Goal: Contribute content: Add original content to the website for others to see

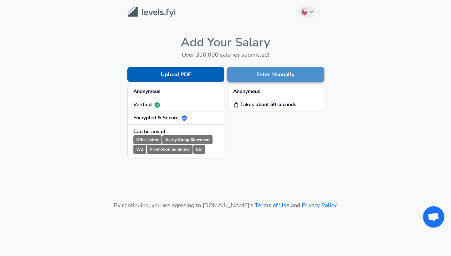
click at [263, 68] on button "Enter Manually" at bounding box center [275, 74] width 97 height 15
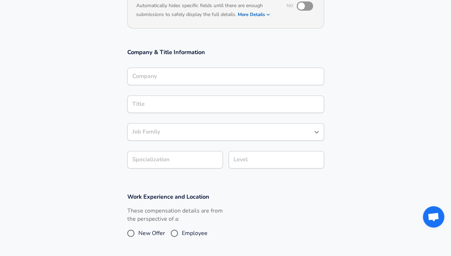
scroll to position [94, 0]
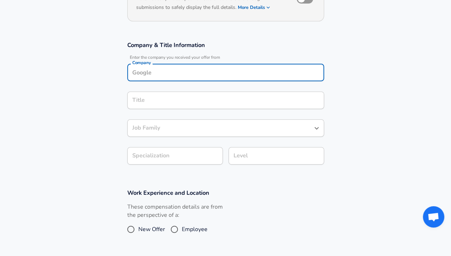
click at [208, 72] on input "Company" at bounding box center [226, 72] width 190 height 11
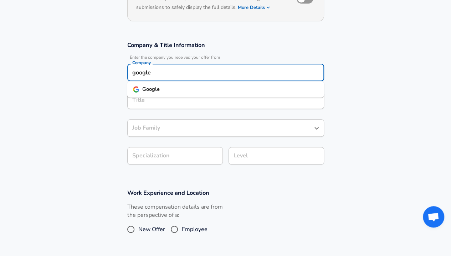
click at [190, 86] on li "Google" at bounding box center [225, 89] width 197 height 11
type input "Google"
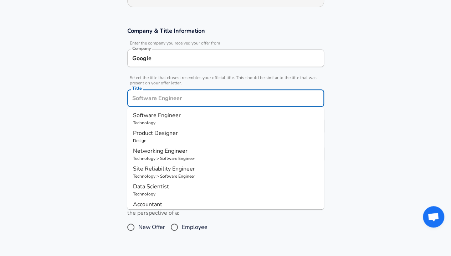
click at [174, 97] on input "Title" at bounding box center [226, 98] width 190 height 11
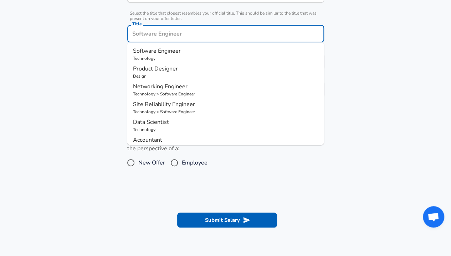
scroll to position [174, 0]
click at [157, 55] on p "Technology" at bounding box center [225, 58] width 185 height 6
type input "Software Engineer"
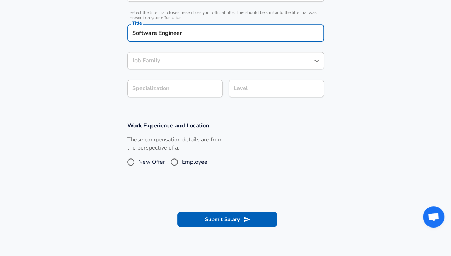
type input "Software Engineer"
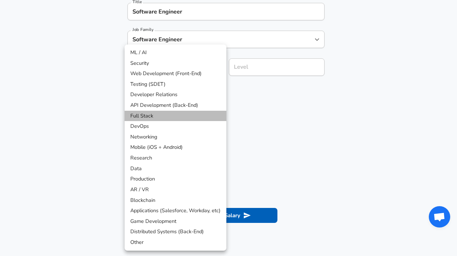
click at [153, 114] on li "Full Stack" at bounding box center [175, 116] width 102 height 11
type input "Full Stack"
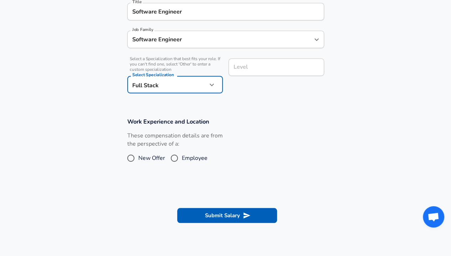
scroll to position [209, 0]
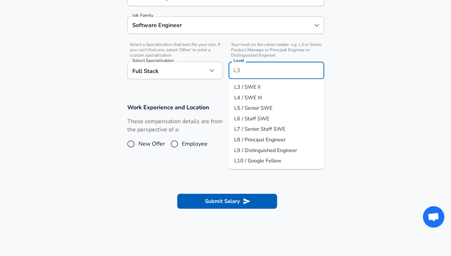
click at [238, 71] on input "Level" at bounding box center [276, 70] width 89 height 11
click at [245, 95] on span "L4 / SWE III" at bounding box center [248, 97] width 28 height 7
type input "L4 / SWE III"
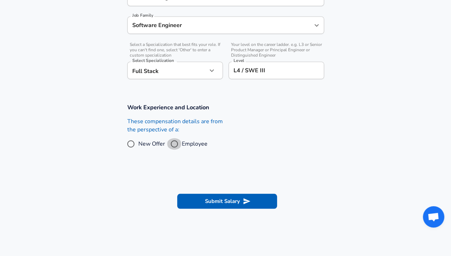
click at [172, 141] on input "Employee" at bounding box center [174, 143] width 15 height 11
radio input "true"
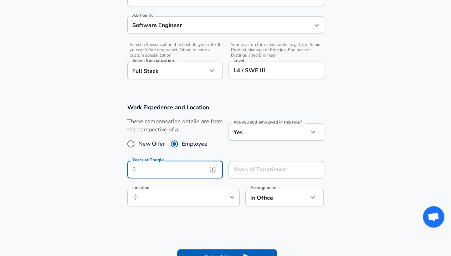
click at [185, 167] on input "Years at Google" at bounding box center [167, 169] width 80 height 17
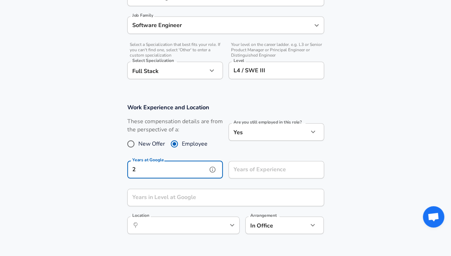
type input "2"
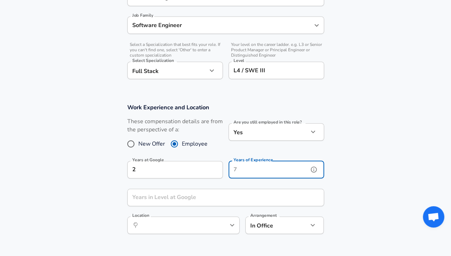
click at [251, 168] on input "Years of Experience" at bounding box center [269, 169] width 80 height 17
type input "2"
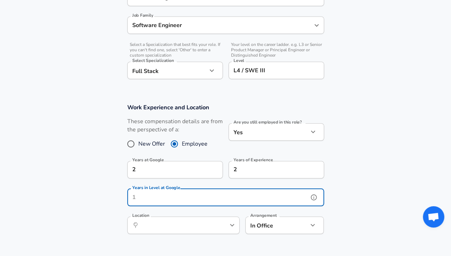
click at [172, 198] on input "Years in Level at Google" at bounding box center [217, 197] width 181 height 17
type input "1"
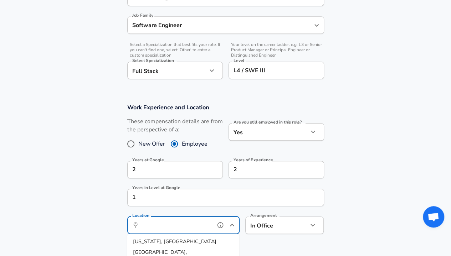
click at [176, 225] on input "Location" at bounding box center [175, 225] width 73 height 11
click at [176, 244] on li "[US_STATE], [GEOGRAPHIC_DATA]" at bounding box center [183, 242] width 112 height 11
type input "[US_STATE], [GEOGRAPHIC_DATA]"
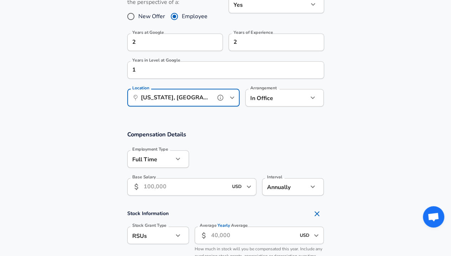
scroll to position [337, 0]
click at [231, 189] on input "USD" at bounding box center [237, 186] width 14 height 11
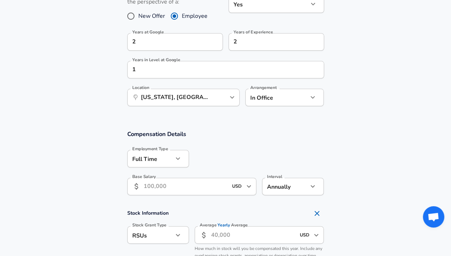
click at [211, 187] on input "Base Salary" at bounding box center [186, 186] width 85 height 17
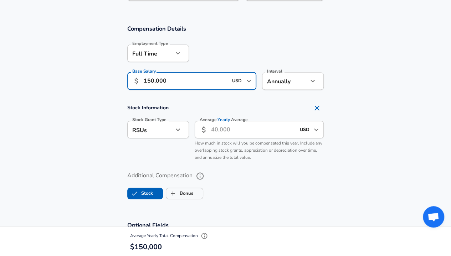
scroll to position [444, 0]
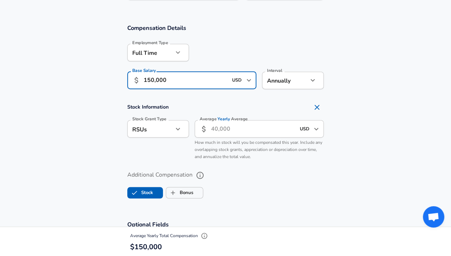
type input "150,000"
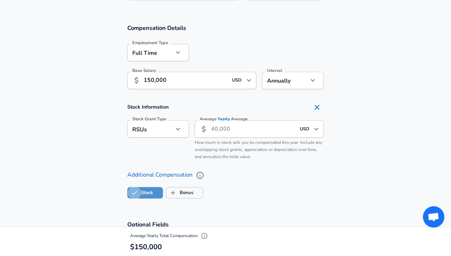
click at [138, 193] on input "Stock" at bounding box center [135, 193] width 14 height 14
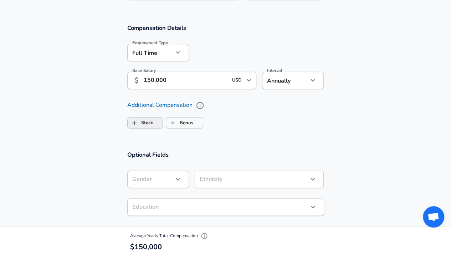
checkbox input "false"
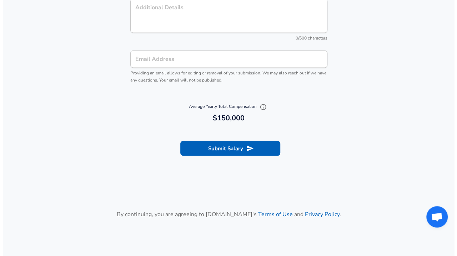
scroll to position [740, 0]
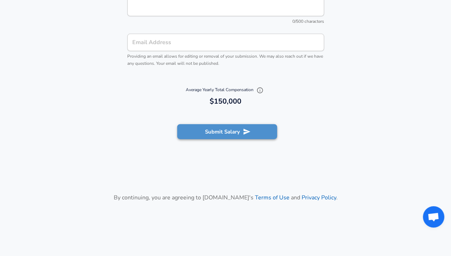
click at [215, 134] on button "Submit Salary" at bounding box center [227, 131] width 100 height 15
